Goal: Find specific page/section: Find specific page/section

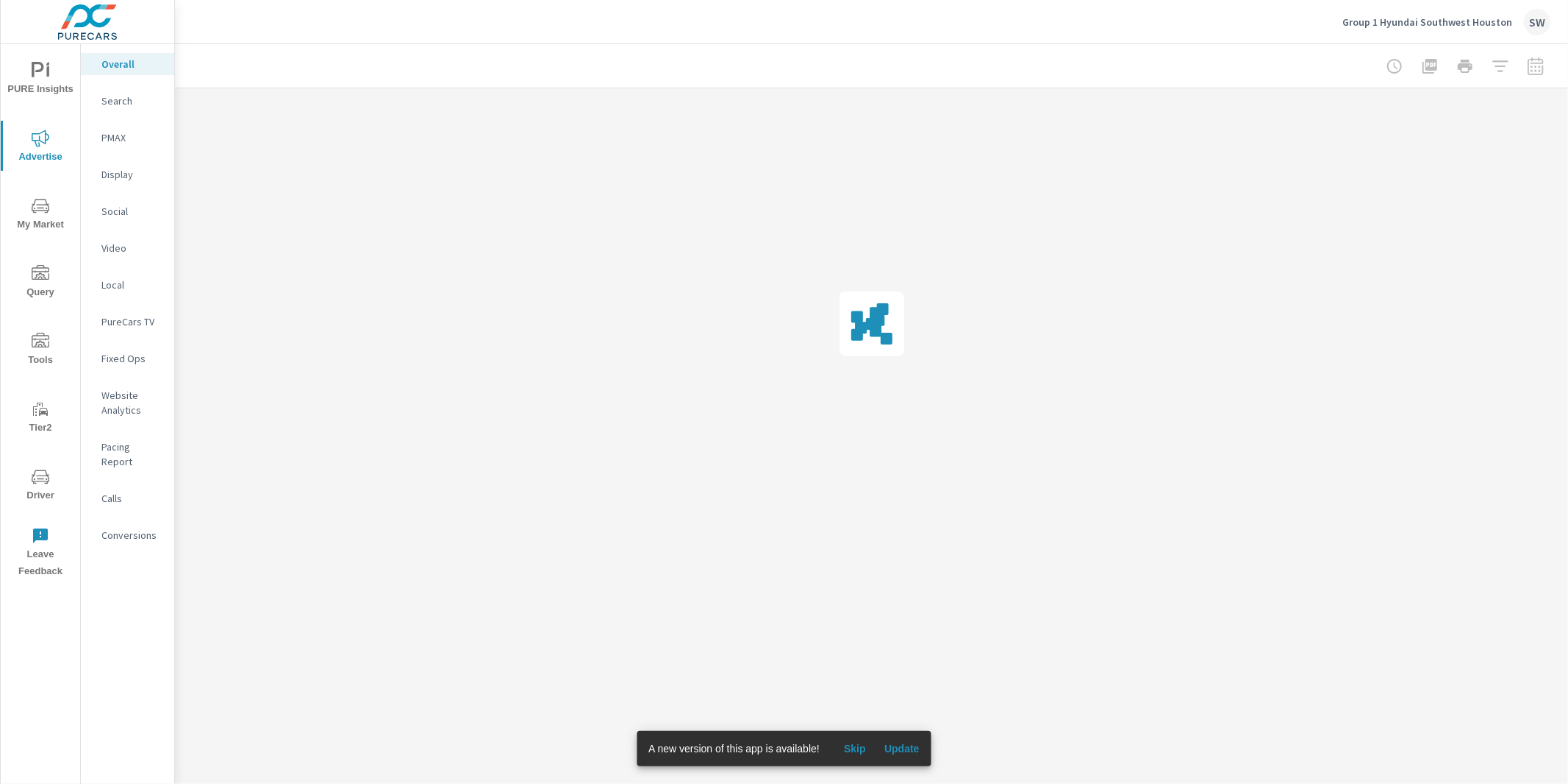
click at [117, 317] on p "PureCars TV" at bounding box center [132, 322] width 61 height 14
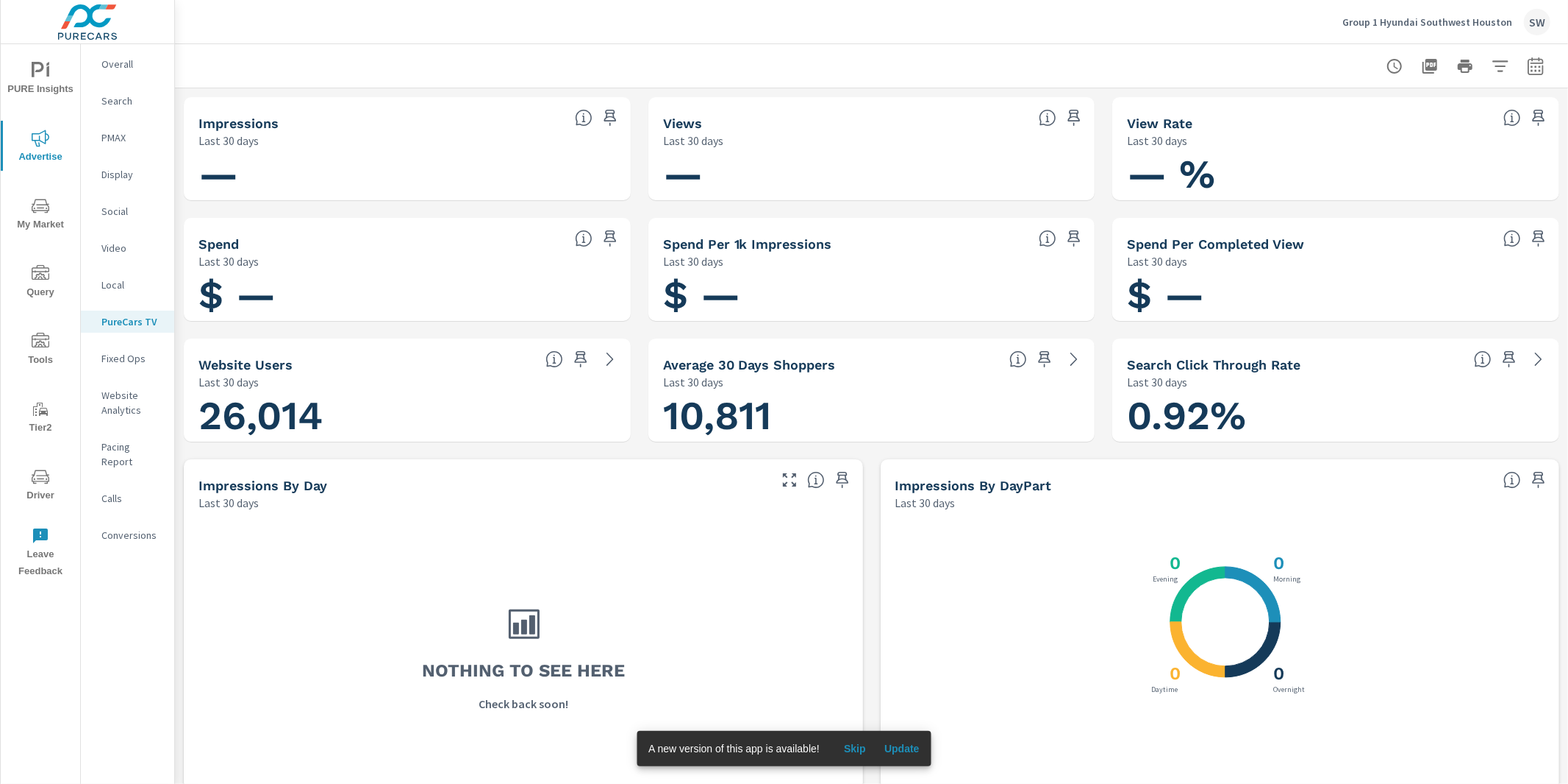
click at [113, 181] on p "Display" at bounding box center [132, 174] width 61 height 14
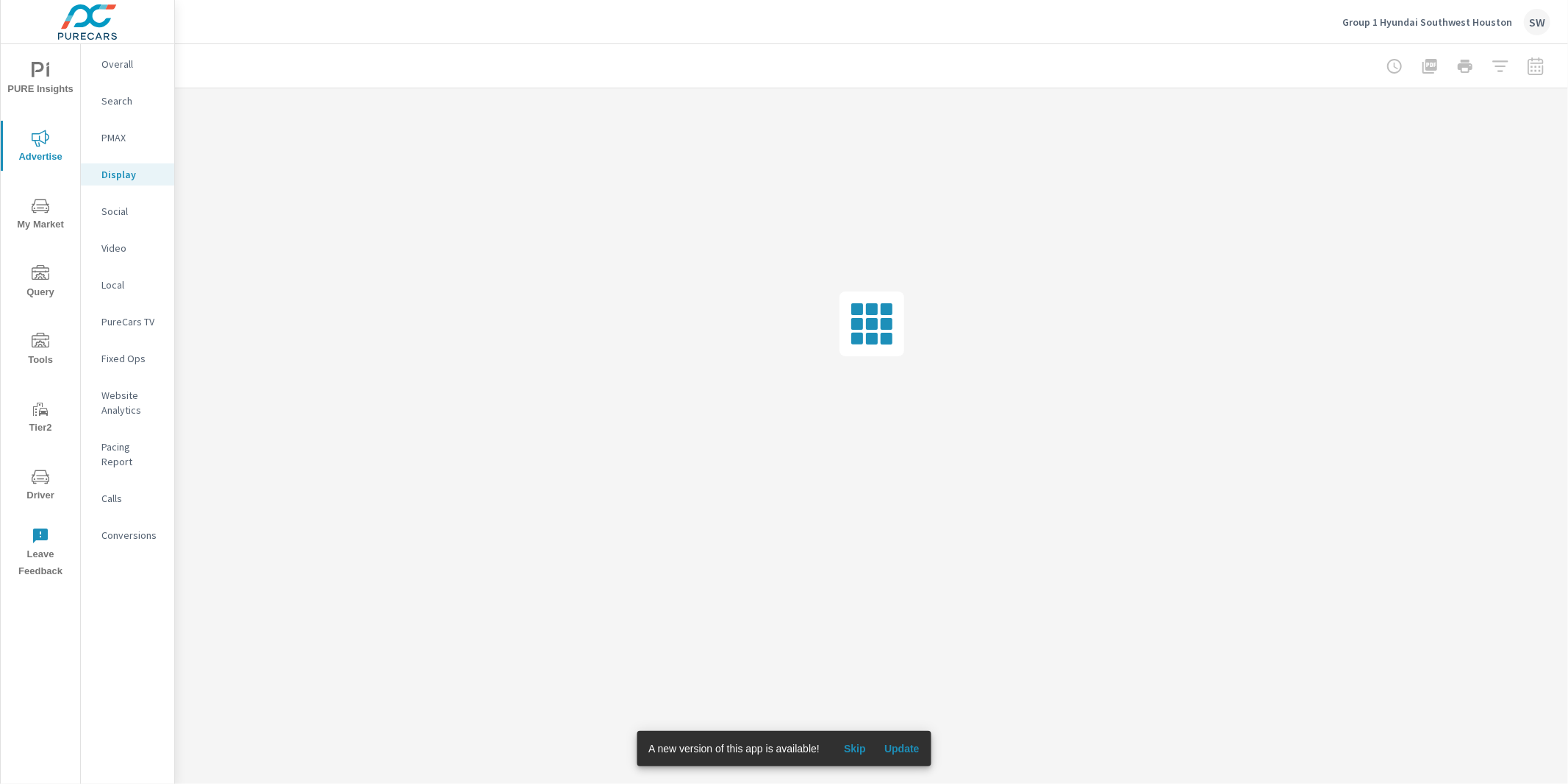
click at [83, 249] on div "Video" at bounding box center [127, 248] width 93 height 22
